Goal: Task Accomplishment & Management: Complete application form

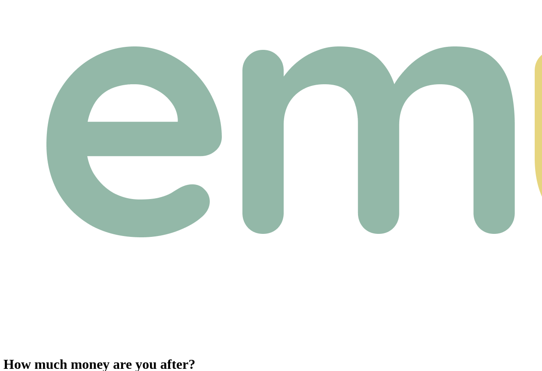
type input "$20,000"
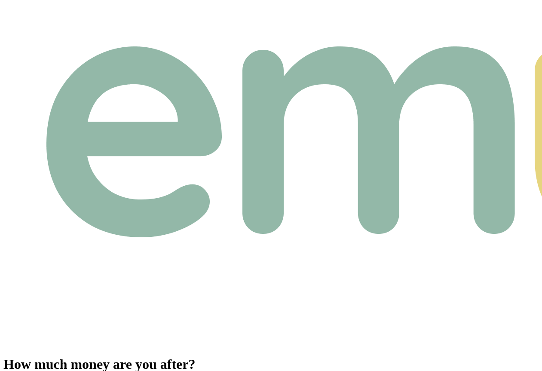
type input "$10,000"
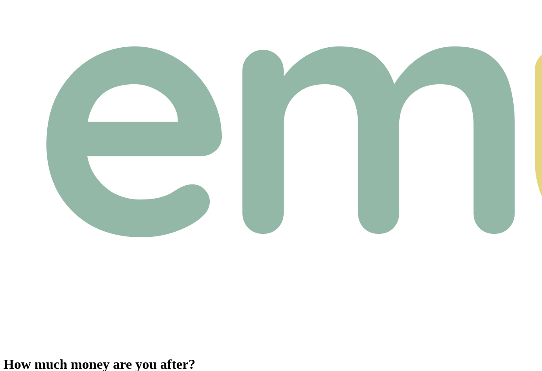
type input "$19,000"
